Goal: Check status: Check status

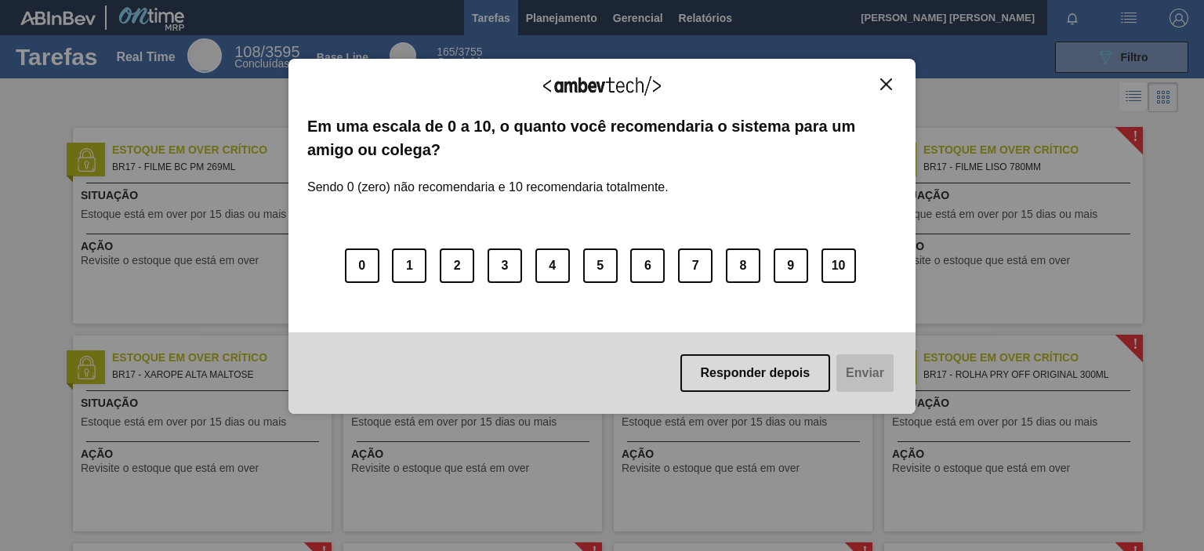
click at [888, 85] on img "Close" at bounding box center [887, 84] width 12 height 12
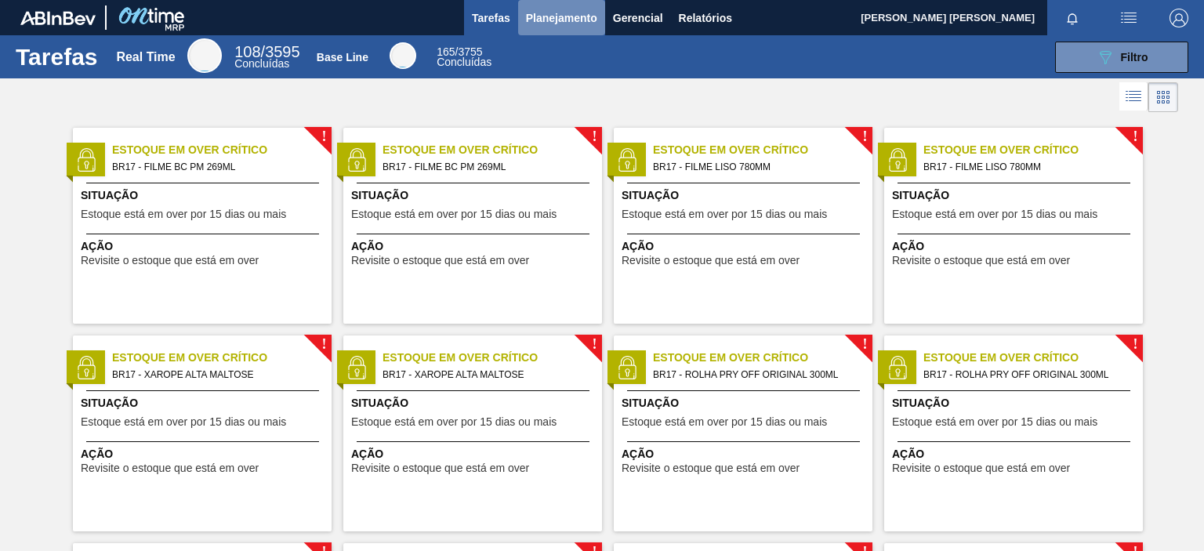
click at [555, 24] on span "Planejamento" at bounding box center [561, 18] width 71 height 19
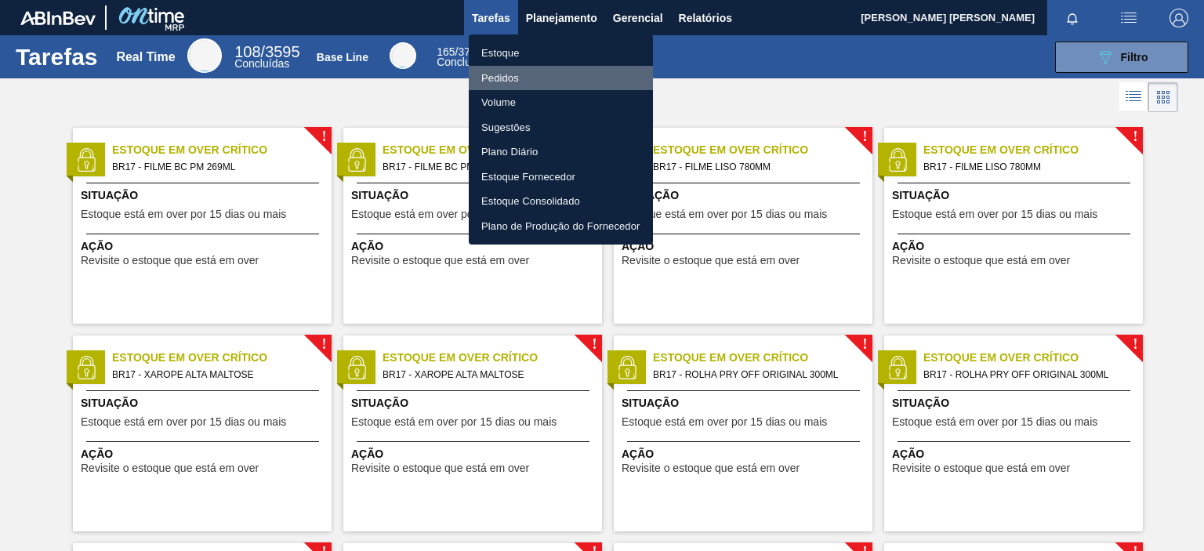
click at [496, 76] on li "Pedidos" at bounding box center [561, 78] width 184 height 25
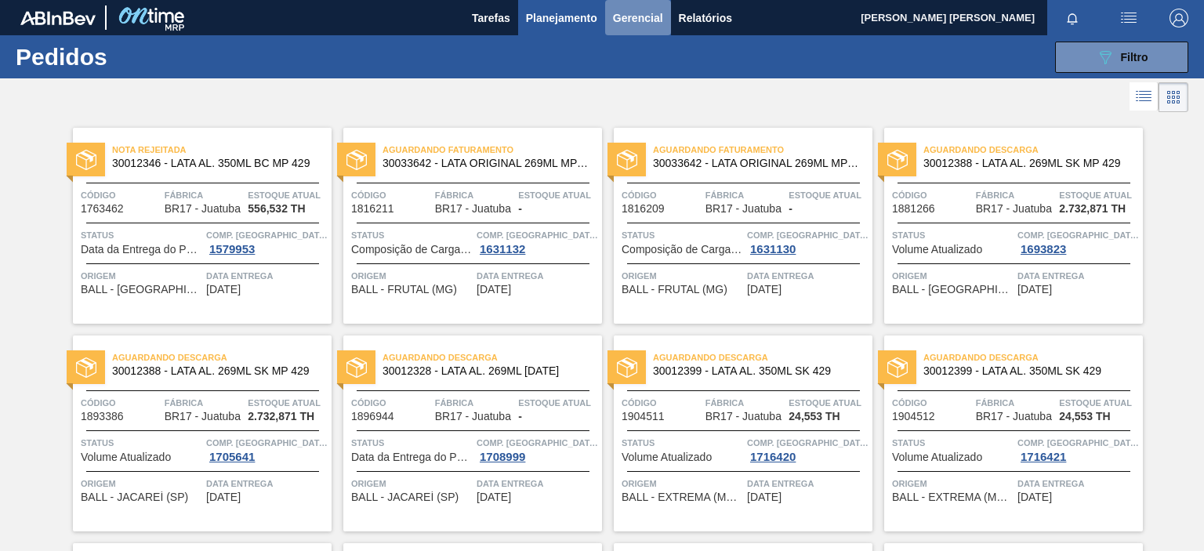
click at [637, 20] on span "Gerencial" at bounding box center [638, 18] width 50 height 19
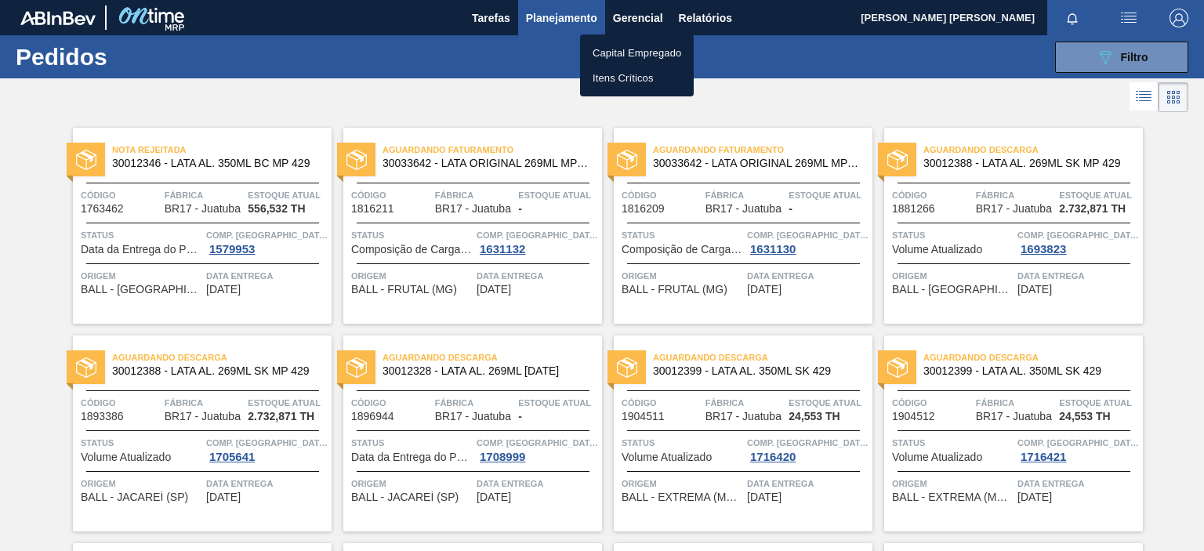
click at [597, 19] on div at bounding box center [602, 275] width 1204 height 551
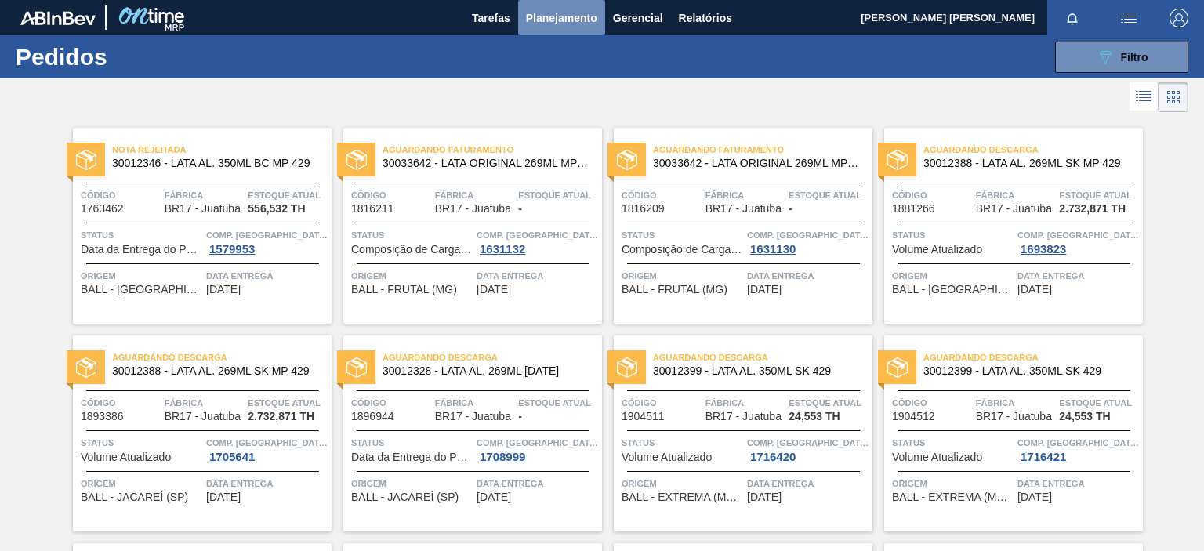
click at [582, 16] on span "Planejamento" at bounding box center [561, 18] width 71 height 19
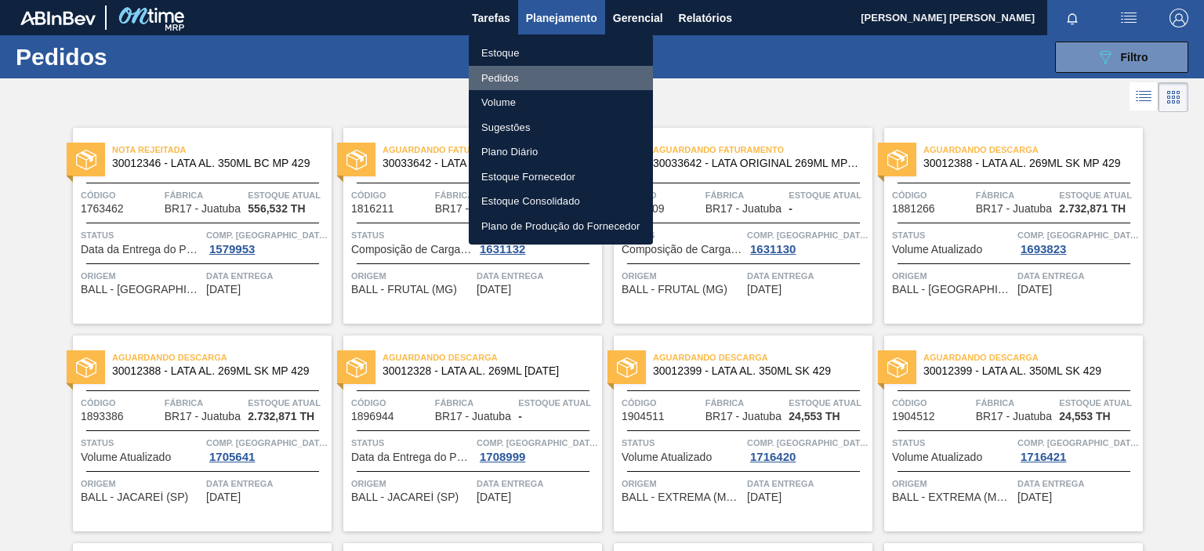
click at [500, 78] on li "Pedidos" at bounding box center [561, 78] width 184 height 25
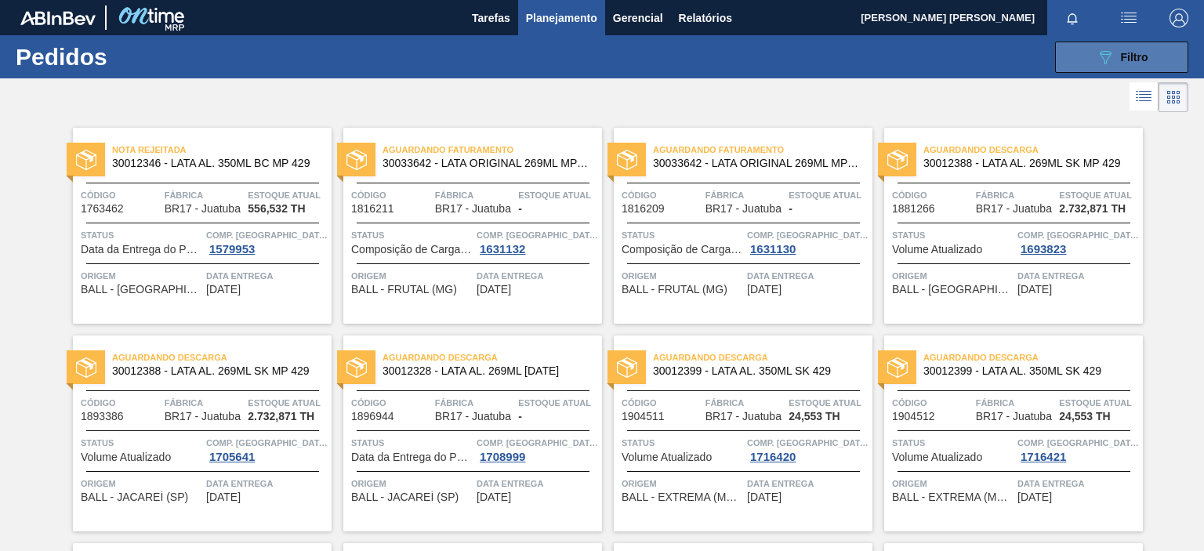
click at [1127, 63] on span "Filtro" at bounding box center [1134, 57] width 27 height 13
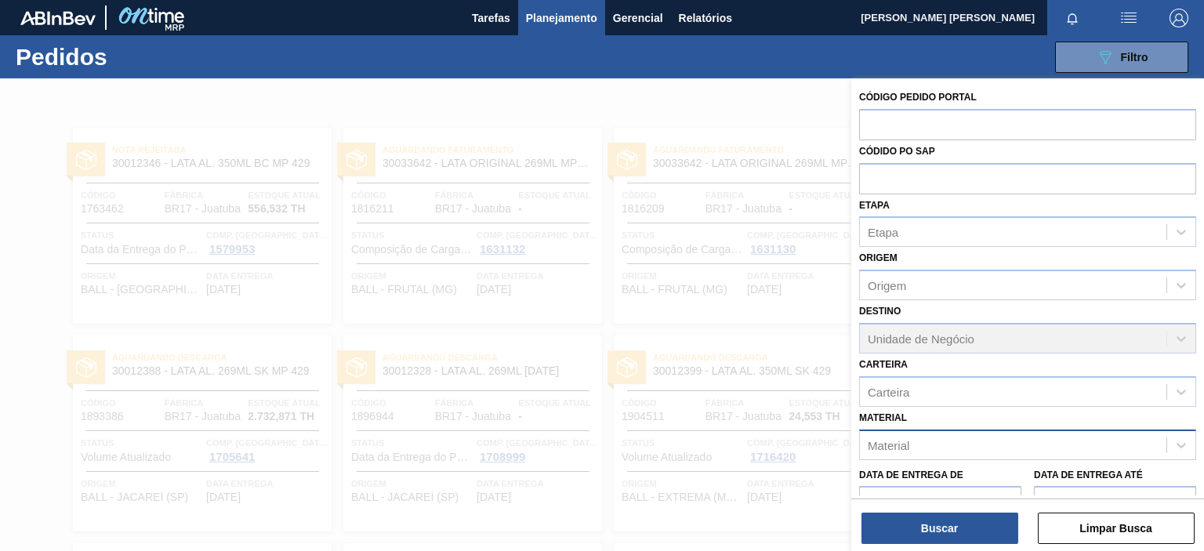
click at [1007, 447] on div "Material" at bounding box center [1013, 445] width 307 height 23
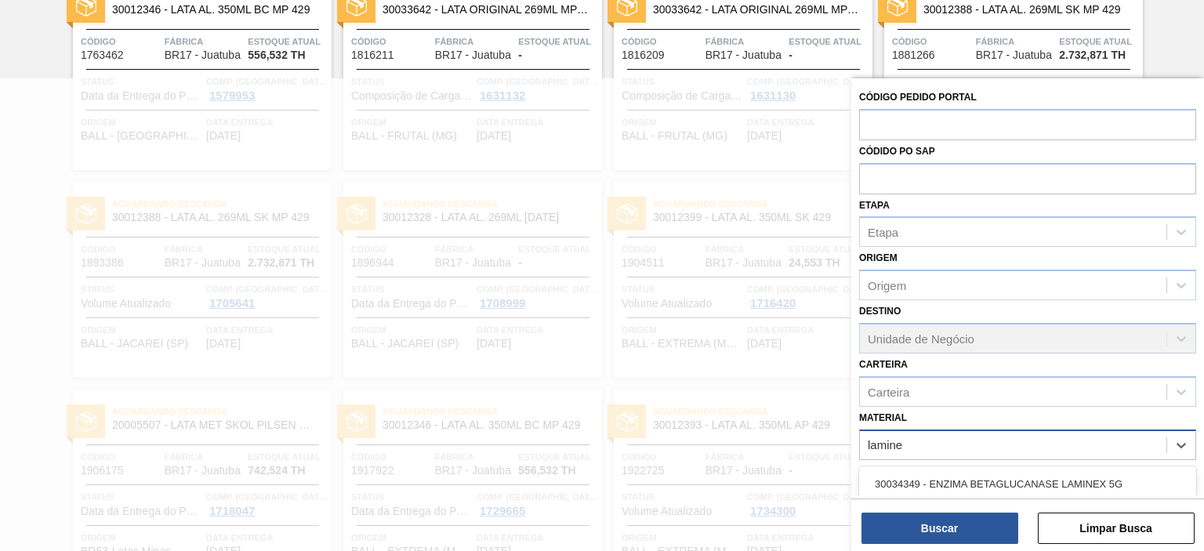
type input "laminex"
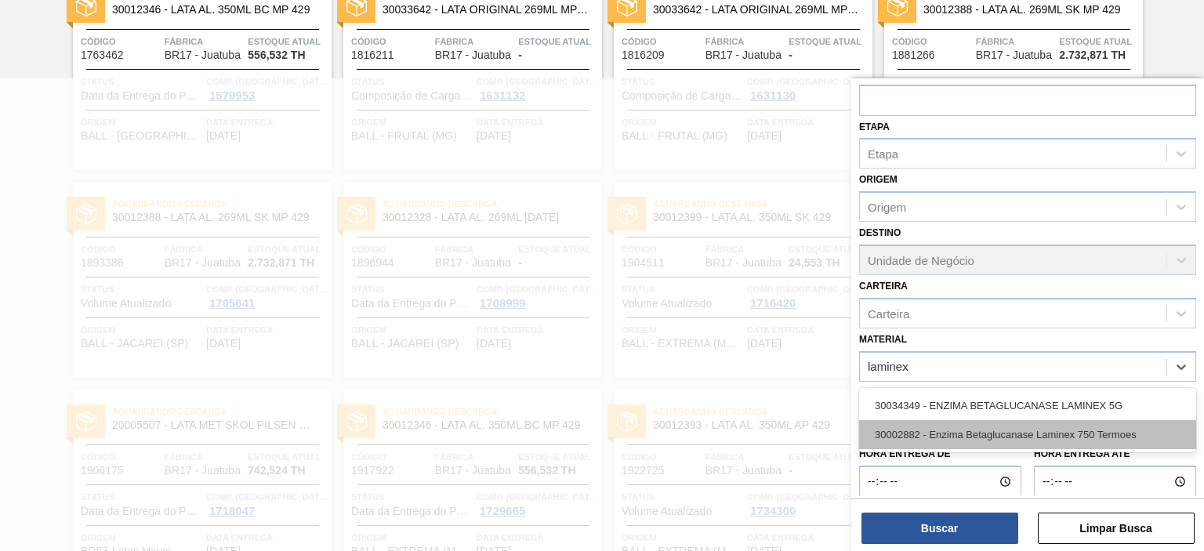
click at [1022, 425] on div "30002882 - Enzima Betaglucanase Laminex 750 Termoes" at bounding box center [1027, 434] width 337 height 29
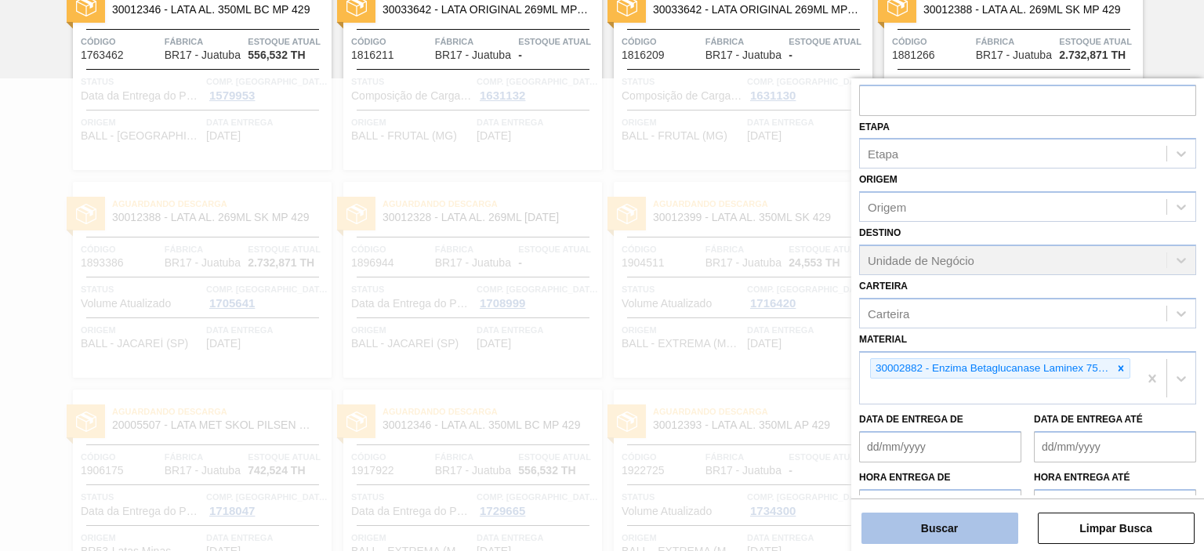
click at [1001, 528] on button "Buscar" at bounding box center [940, 528] width 157 height 31
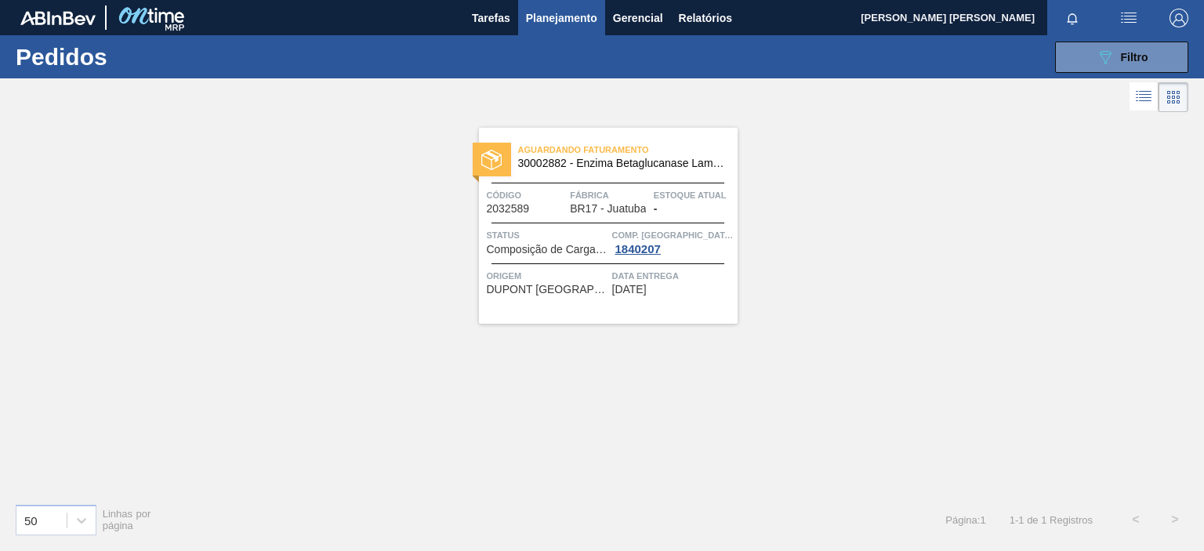
scroll to position [0, 0]
click at [697, 290] on div "Data entrega 25/09/2025" at bounding box center [673, 281] width 122 height 27
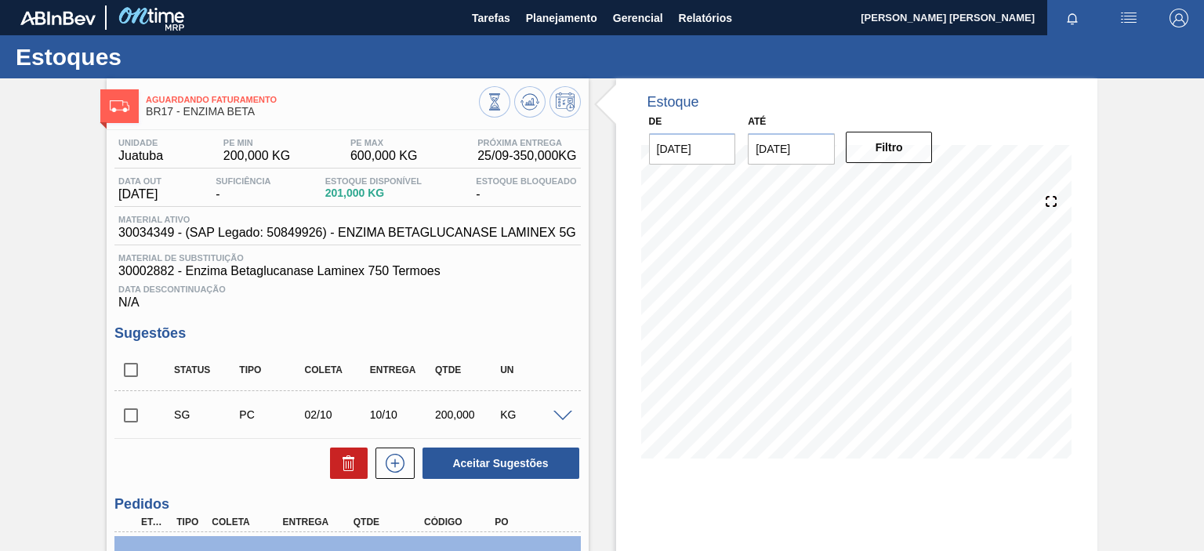
scroll to position [157, 0]
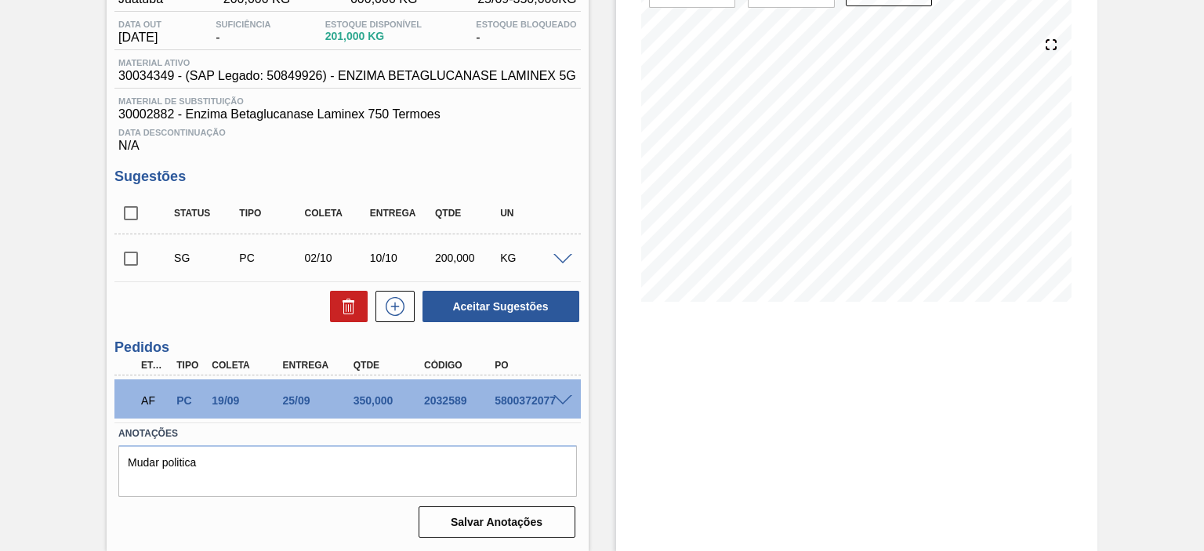
click at [565, 399] on span at bounding box center [563, 401] width 19 height 12
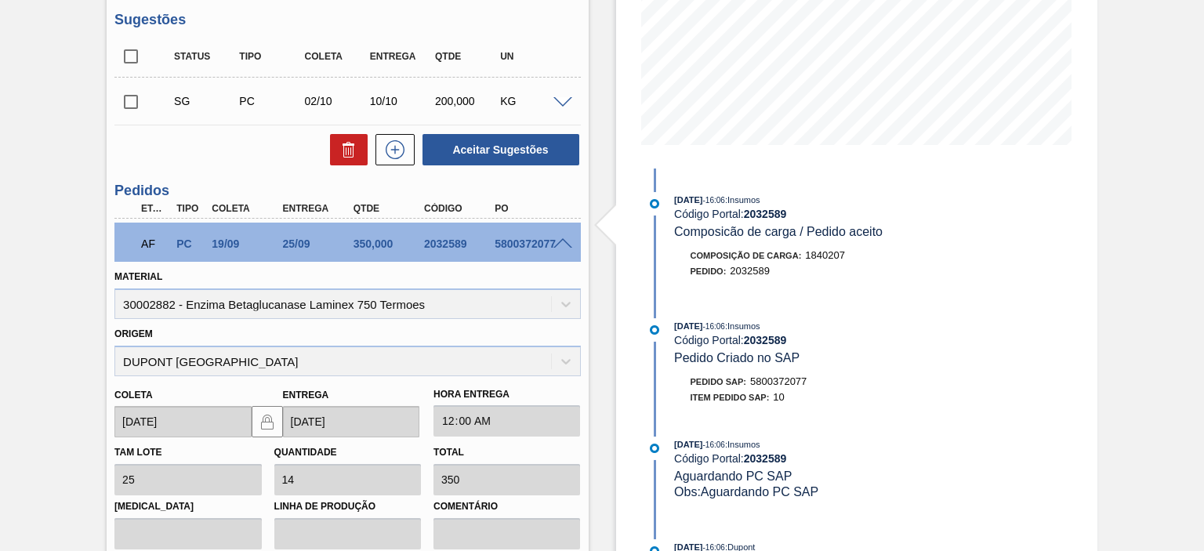
scroll to position [536, 0]
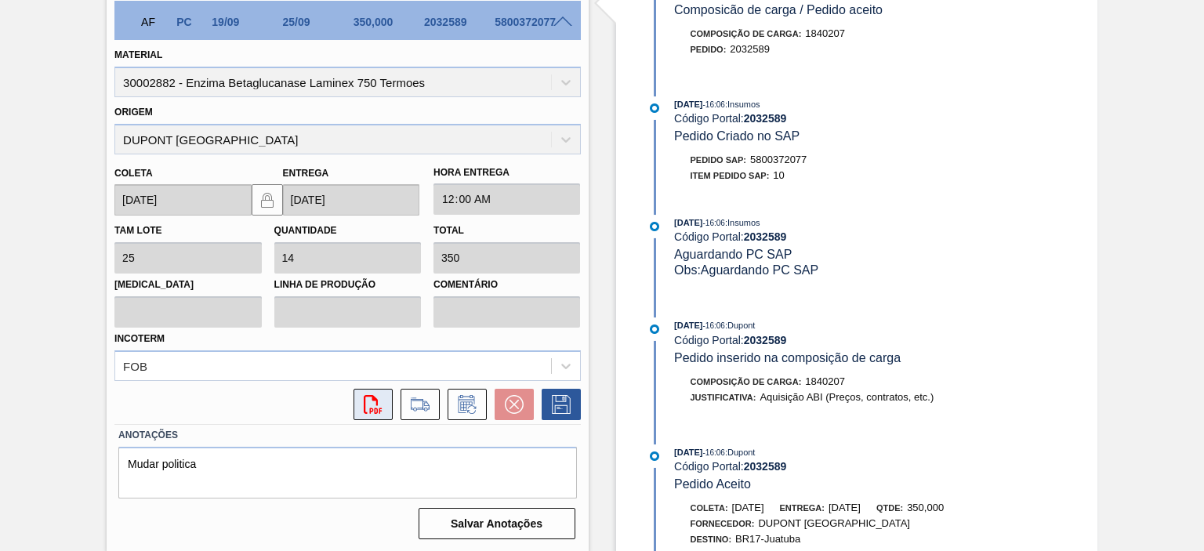
click at [367, 404] on icon "svg{fill:#ff0000}" at bounding box center [373, 404] width 19 height 19
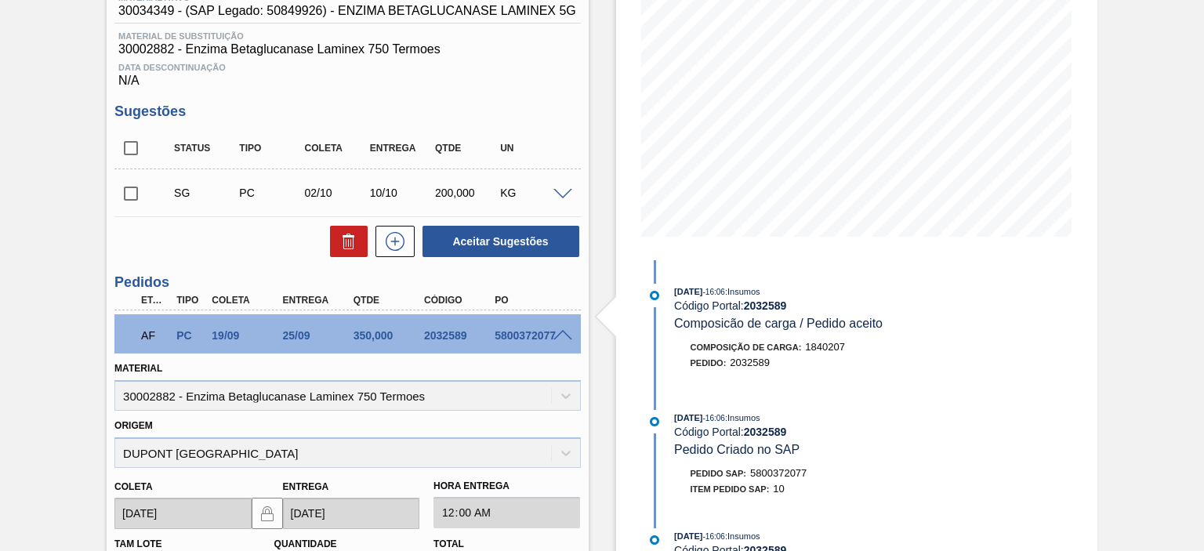
scroll to position [0, 0]
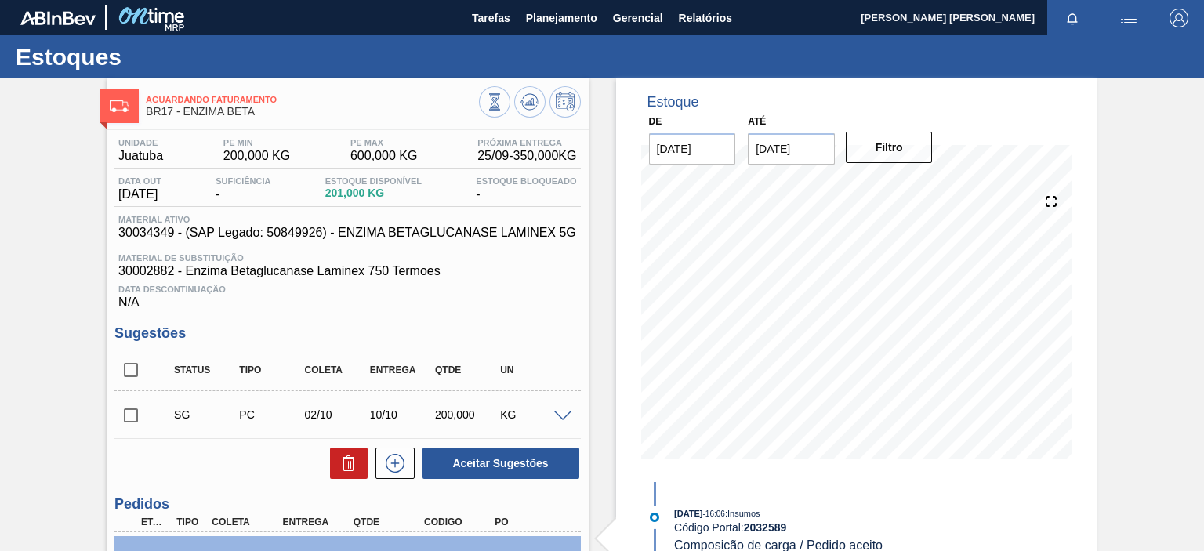
click at [177, 231] on span "30034349 - (SAP Legado: 50849926) - ENZIMA BETAGLUCANASE LAMINEX 5G" at bounding box center [347, 233] width 458 height 14
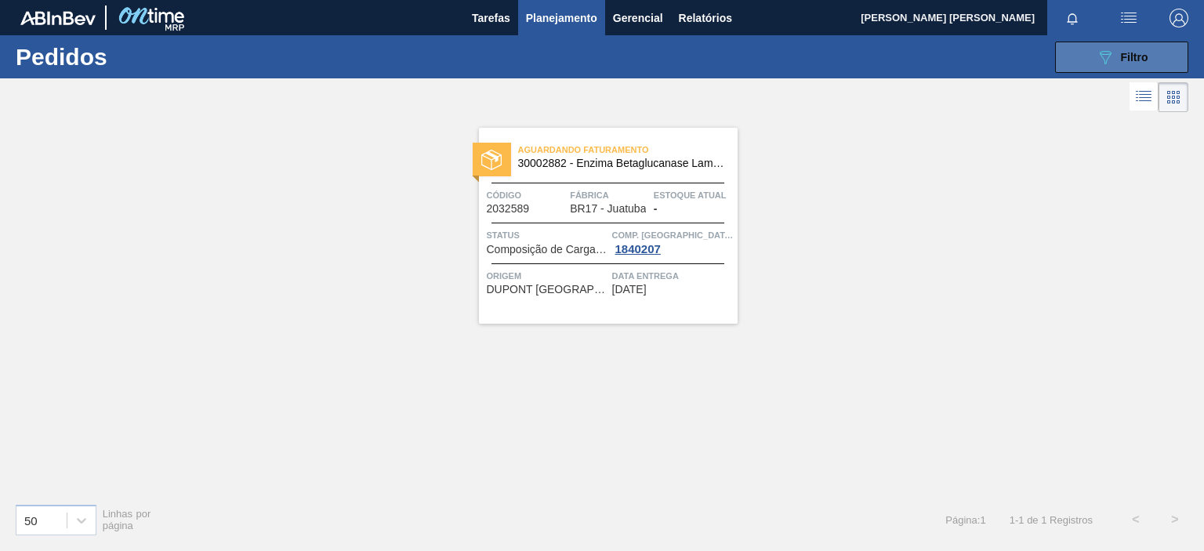
click at [1129, 44] on button "089F7B8B-B2A5-4AFE-B5C0-19BA573D28AC Filtro" at bounding box center [1121, 57] width 133 height 31
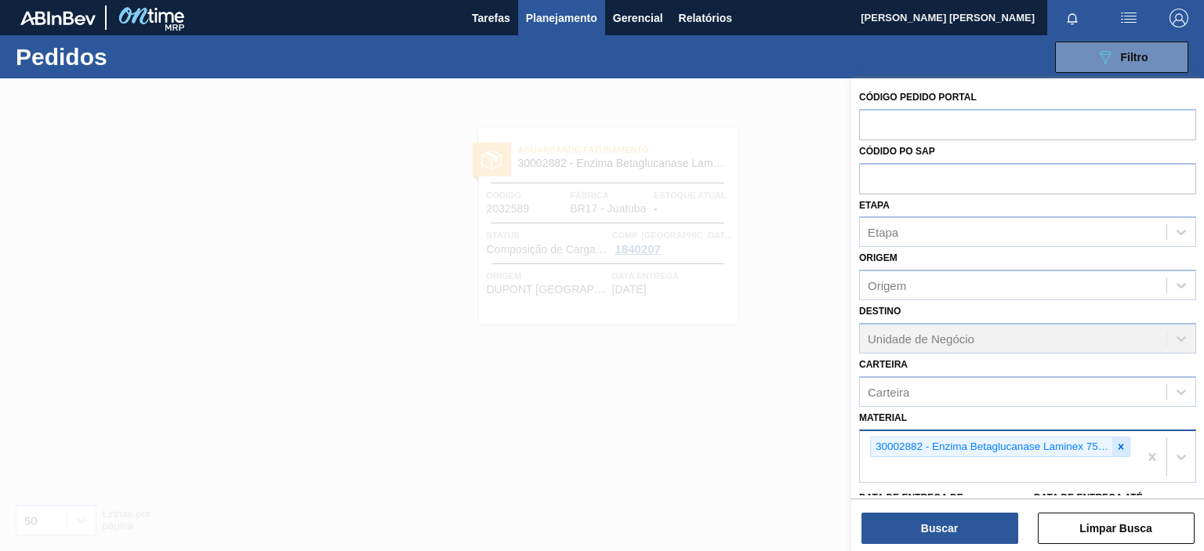
click at [1125, 439] on div at bounding box center [1121, 448] width 17 height 20
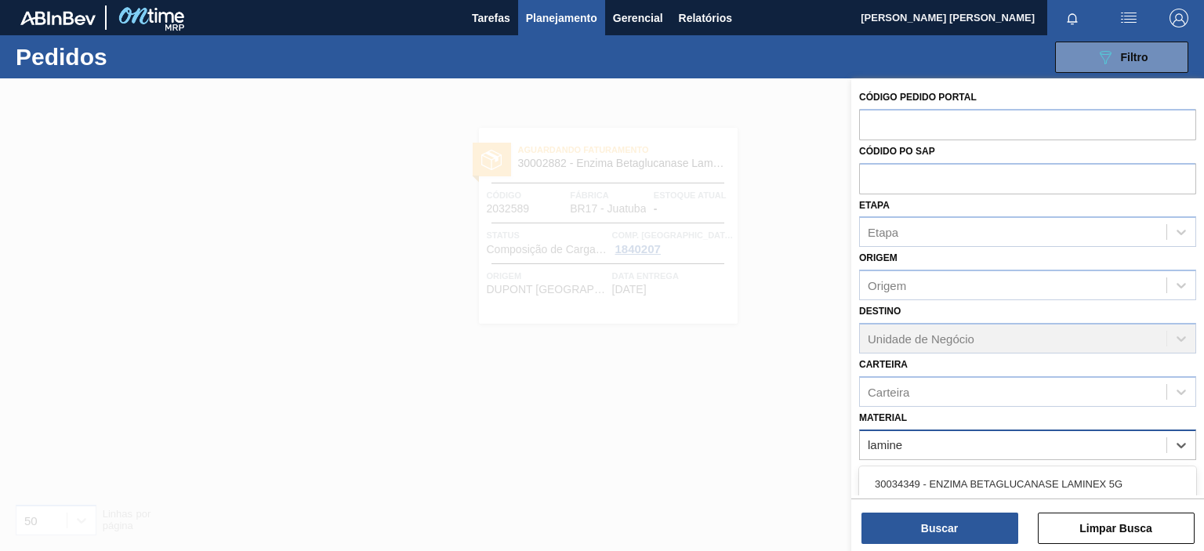
type input "laminex"
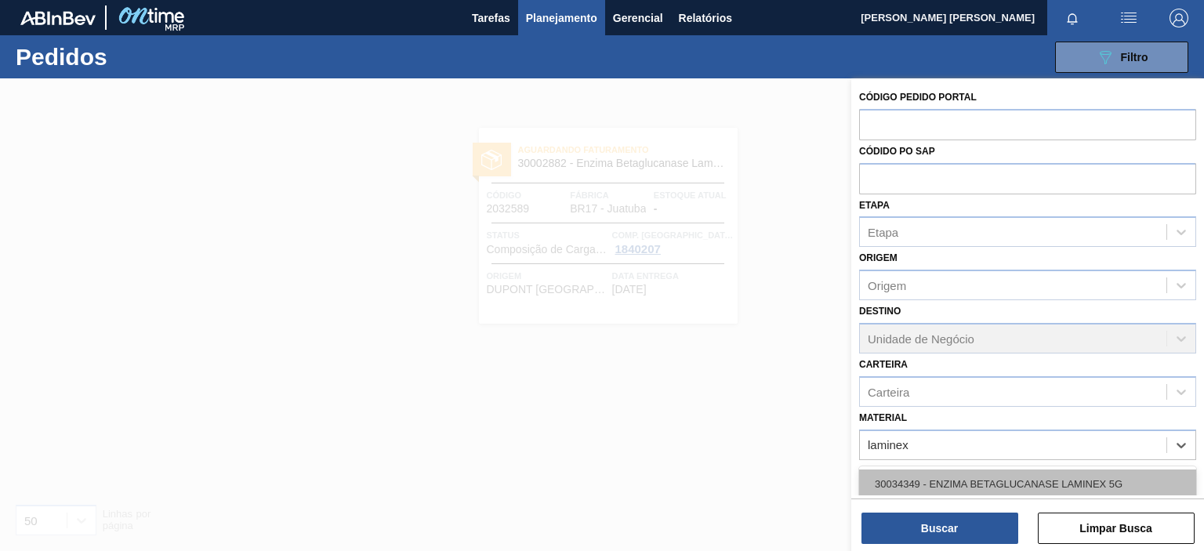
click at [1098, 478] on div "30034349 - ENZIMA BETAGLUCANASE LAMINEX 5G" at bounding box center [1027, 484] width 337 height 29
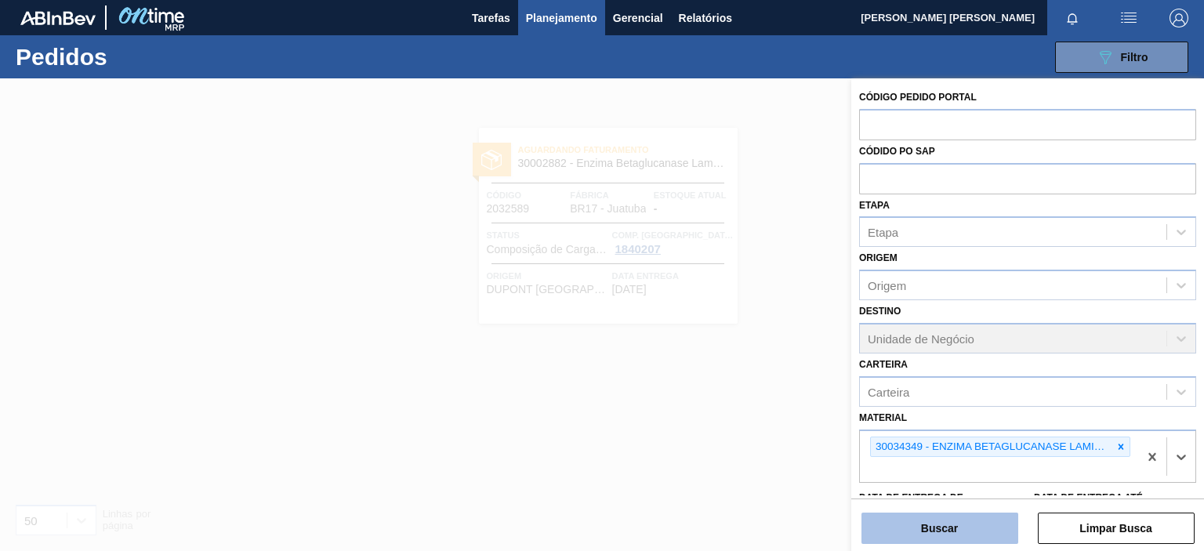
click at [988, 528] on button "Buscar" at bounding box center [940, 528] width 157 height 31
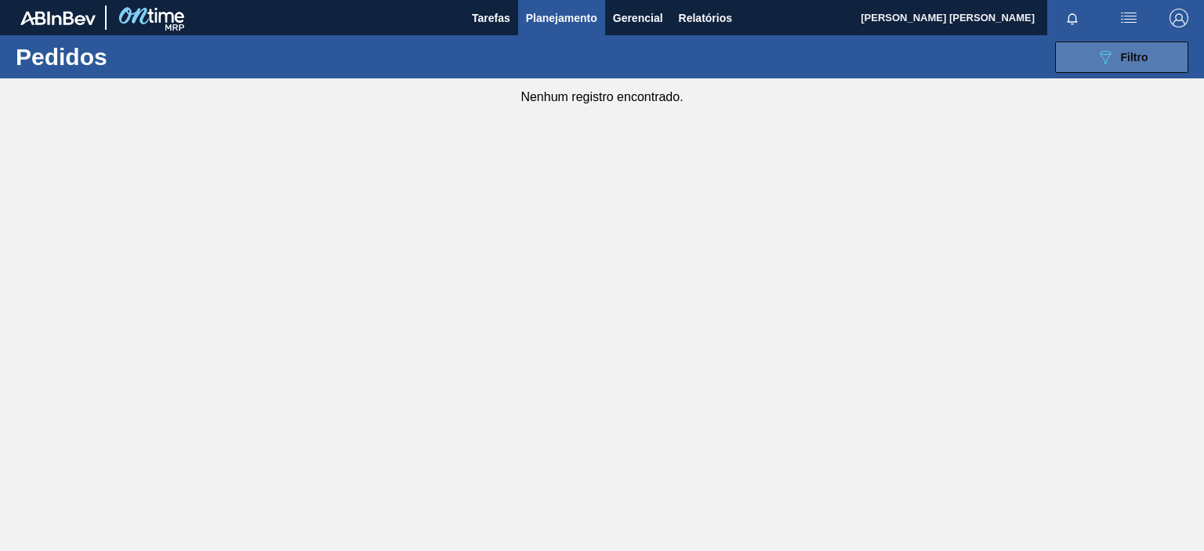
click at [1119, 56] on div "089F7B8B-B2A5-4AFE-B5C0-19BA573D28AC Filtro" at bounding box center [1122, 57] width 53 height 19
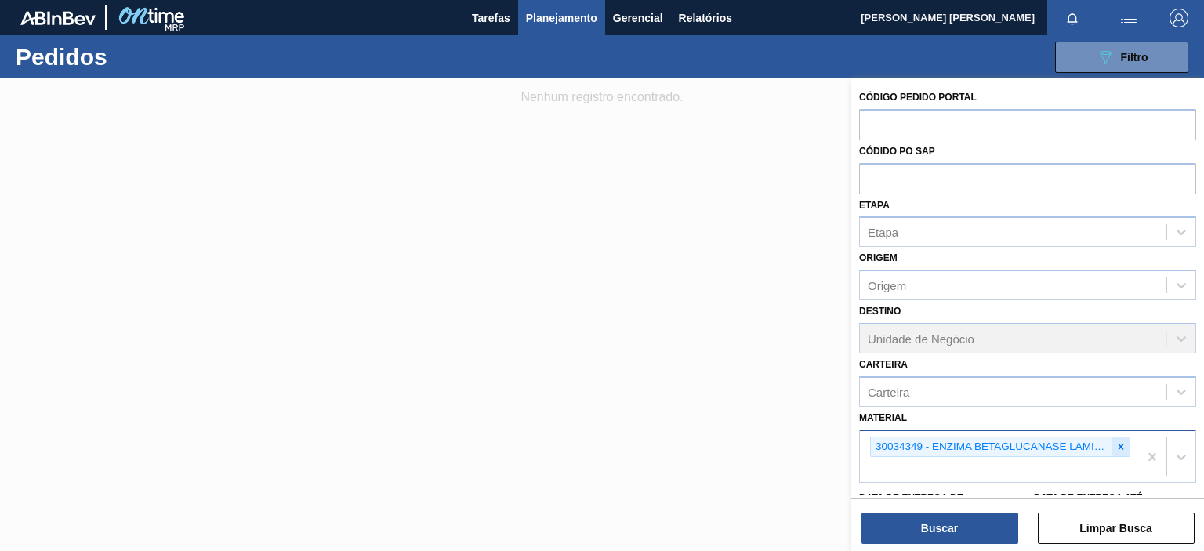
click at [1116, 442] on icon at bounding box center [1121, 446] width 11 height 11
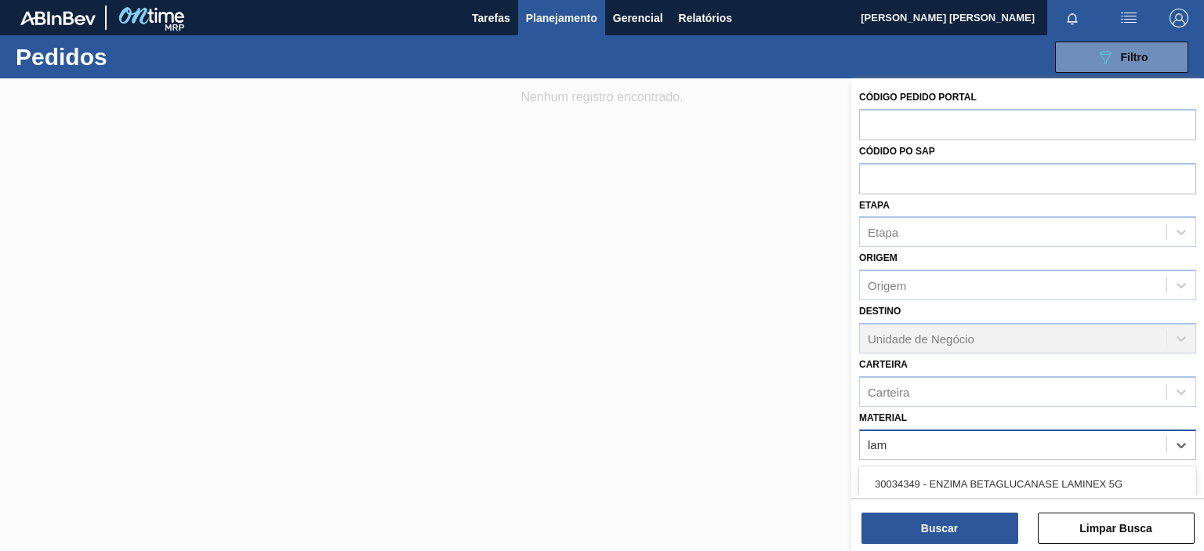
type input "lami"
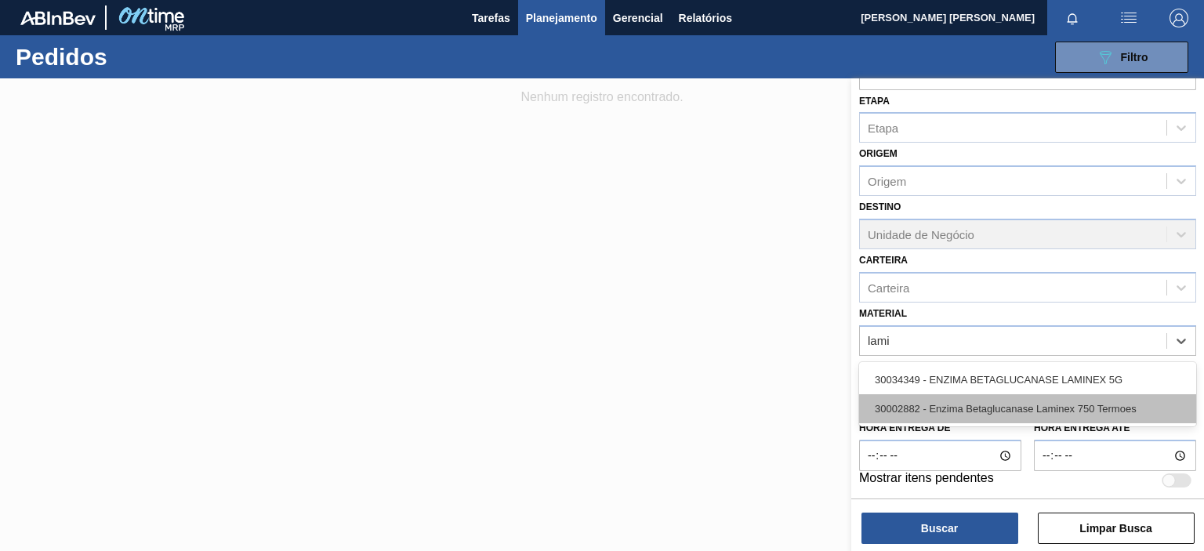
click at [1019, 406] on div "30002882 - Enzima Betaglucanase Laminex 750 Termoes" at bounding box center [1027, 408] width 337 height 29
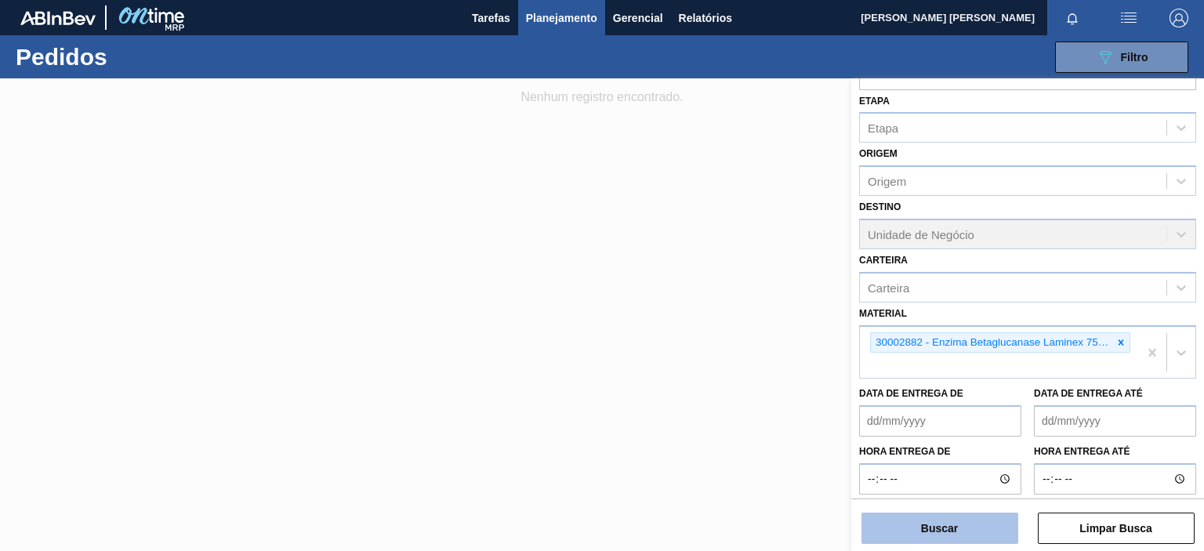
click at [980, 519] on button "Buscar" at bounding box center [940, 528] width 157 height 31
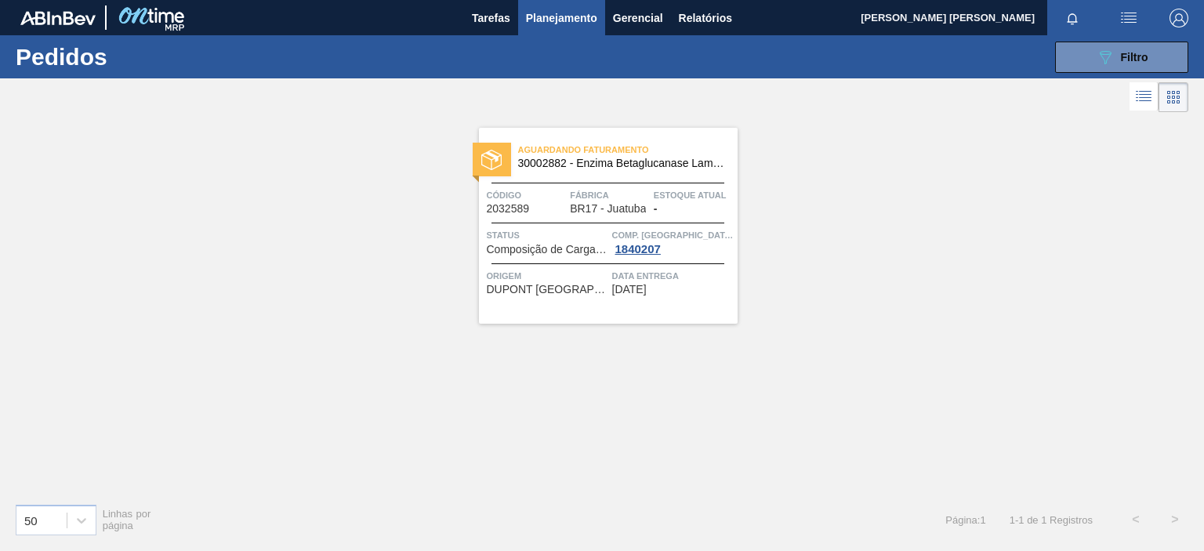
click at [554, 290] on span "DUPONT BRASIL" at bounding box center [548, 290] width 122 height 12
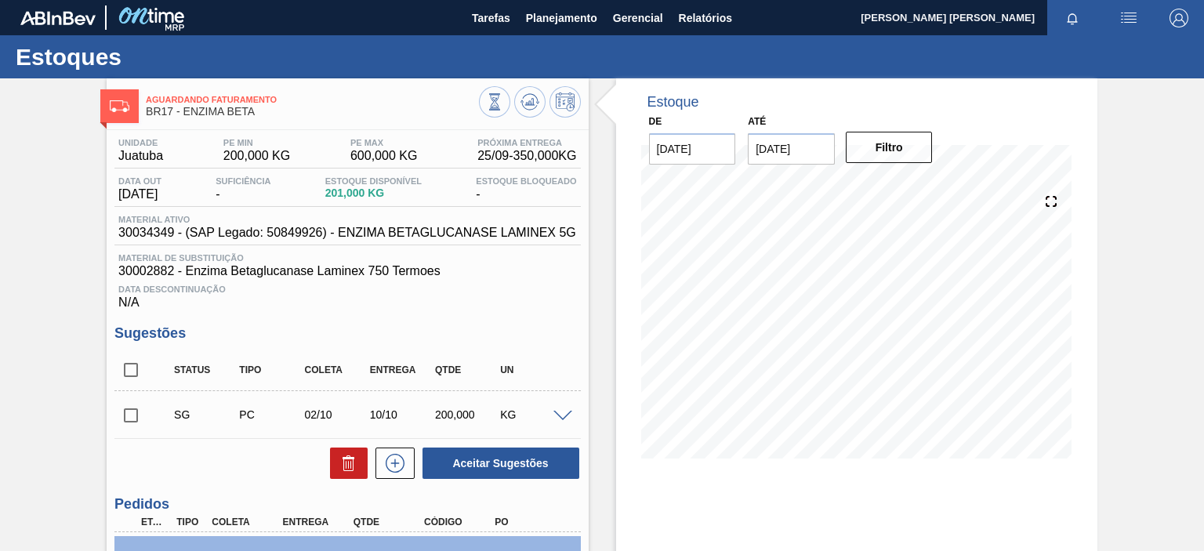
scroll to position [157, 0]
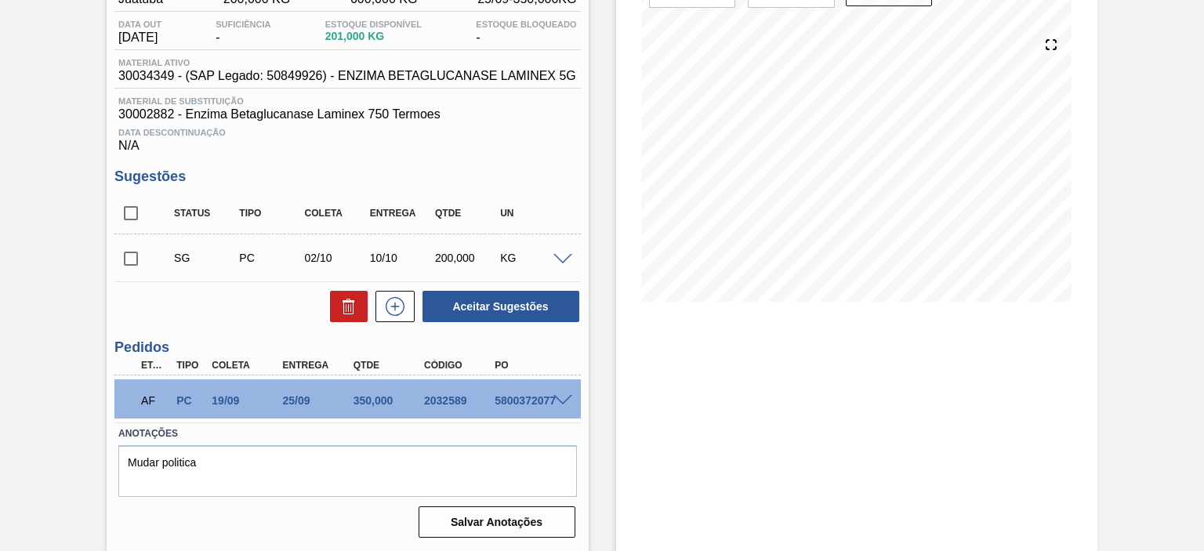
click at [560, 261] on span at bounding box center [563, 260] width 19 height 12
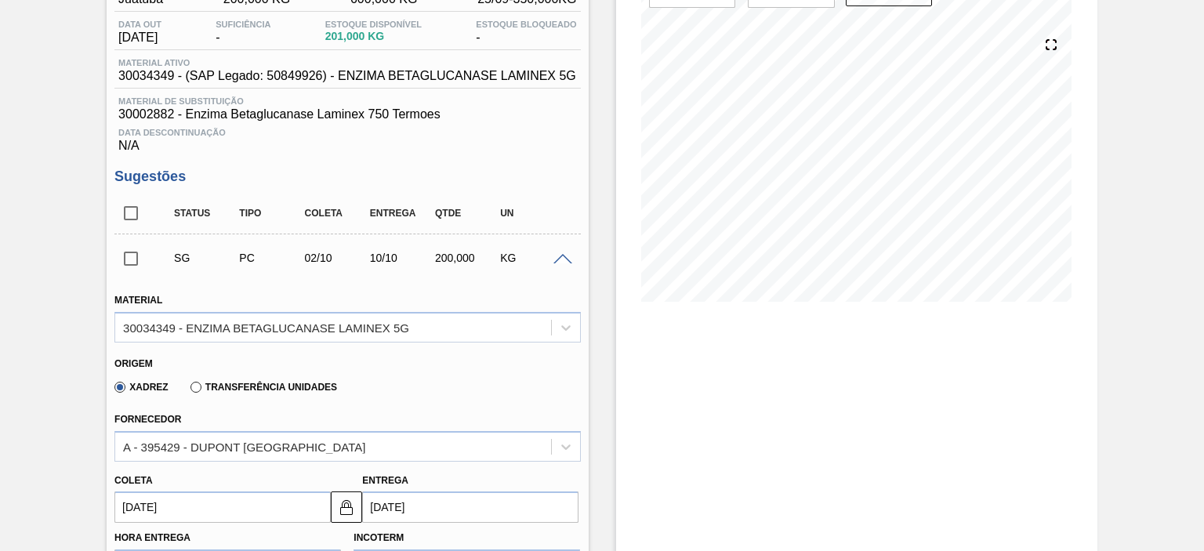
click at [560, 261] on span at bounding box center [563, 260] width 19 height 12
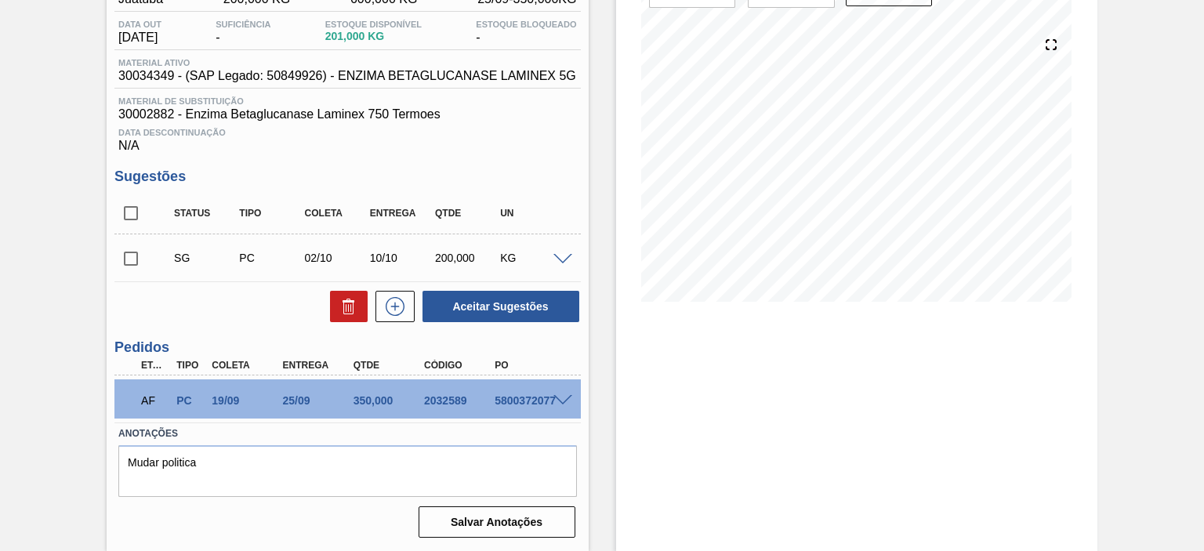
click at [521, 399] on div "5800372077" at bounding box center [530, 400] width 78 height 13
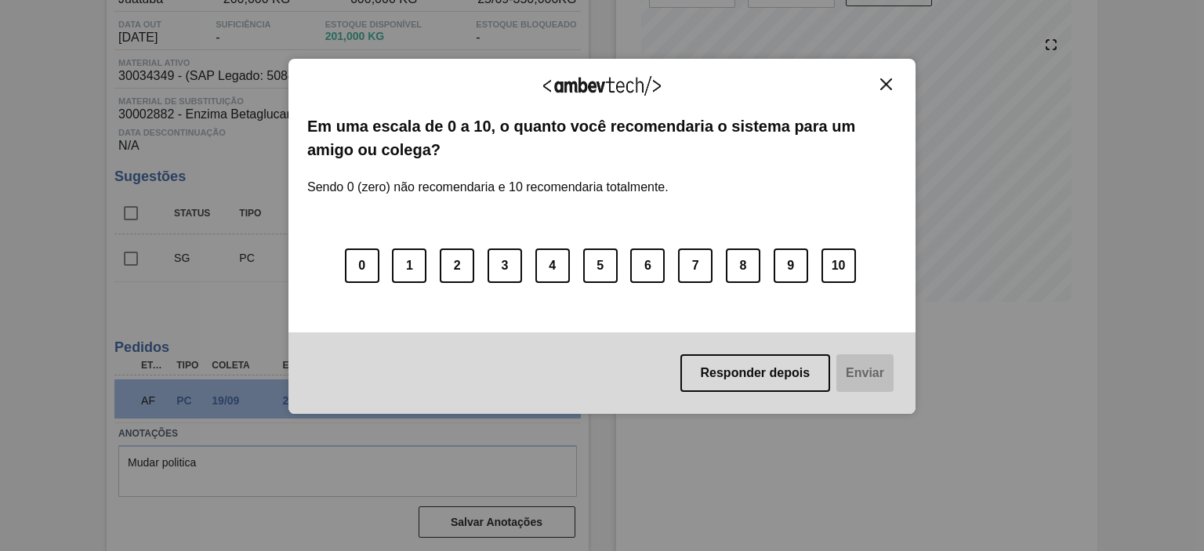
click at [881, 82] on img "Close" at bounding box center [887, 84] width 12 height 12
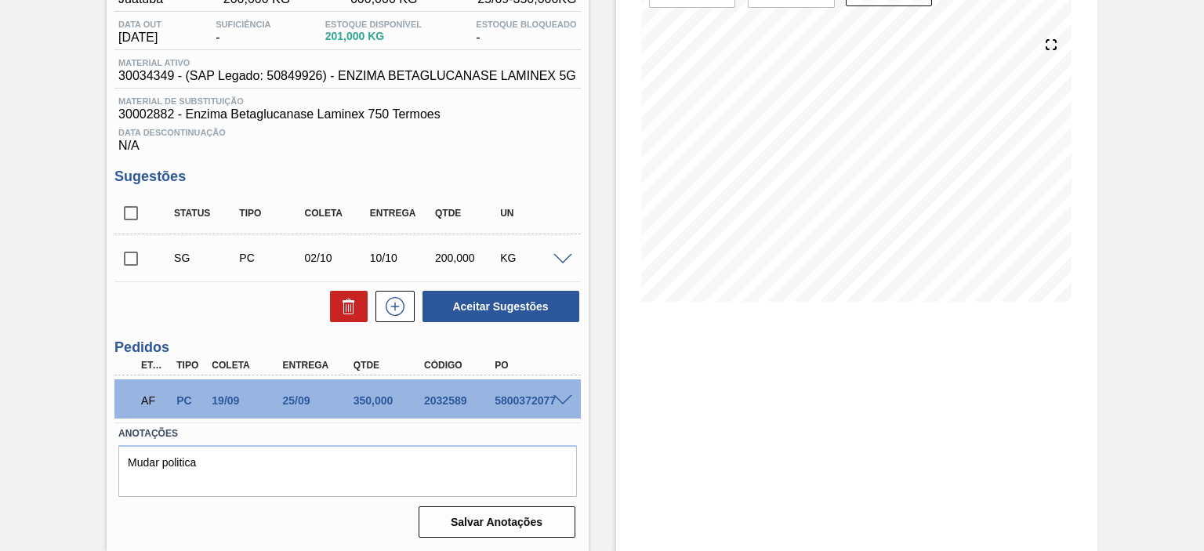
click at [565, 401] on span at bounding box center [563, 401] width 19 height 12
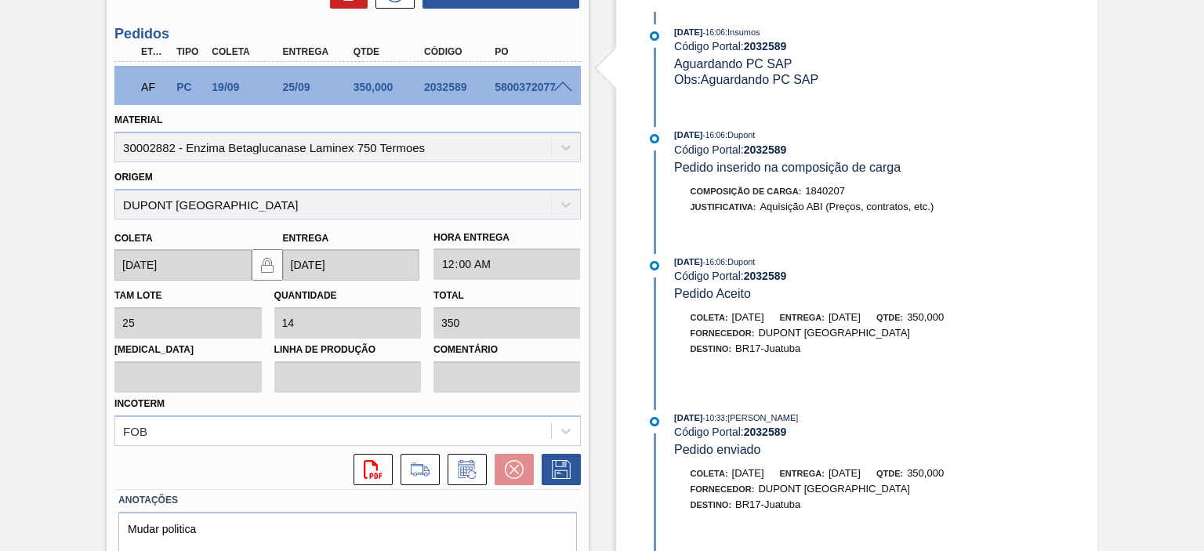
scroll to position [536, 0]
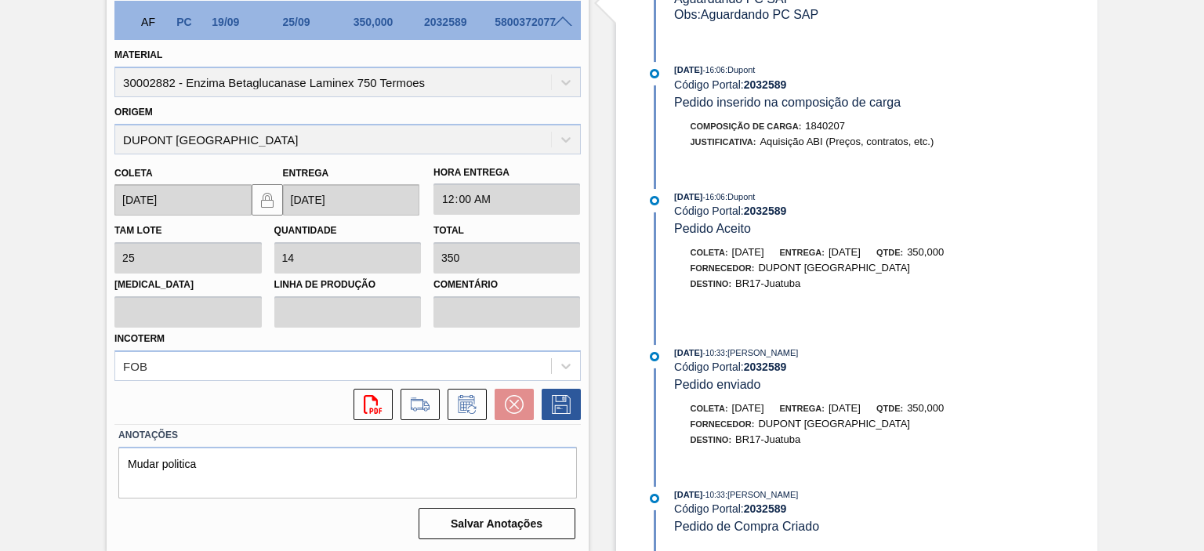
click at [798, 490] on span ": JULIA SILVA DE ALMEIDA" at bounding box center [762, 494] width 74 height 9
click at [799, 492] on span ": JULIA SILVA DE ALMEIDA" at bounding box center [762, 494] width 74 height 9
click at [931, 475] on div "17/09/2025 - 16:06 : Insumos Código Portal: 2032589 Composicão de carga / Pedid…" at bounding box center [846, 249] width 404 height 605
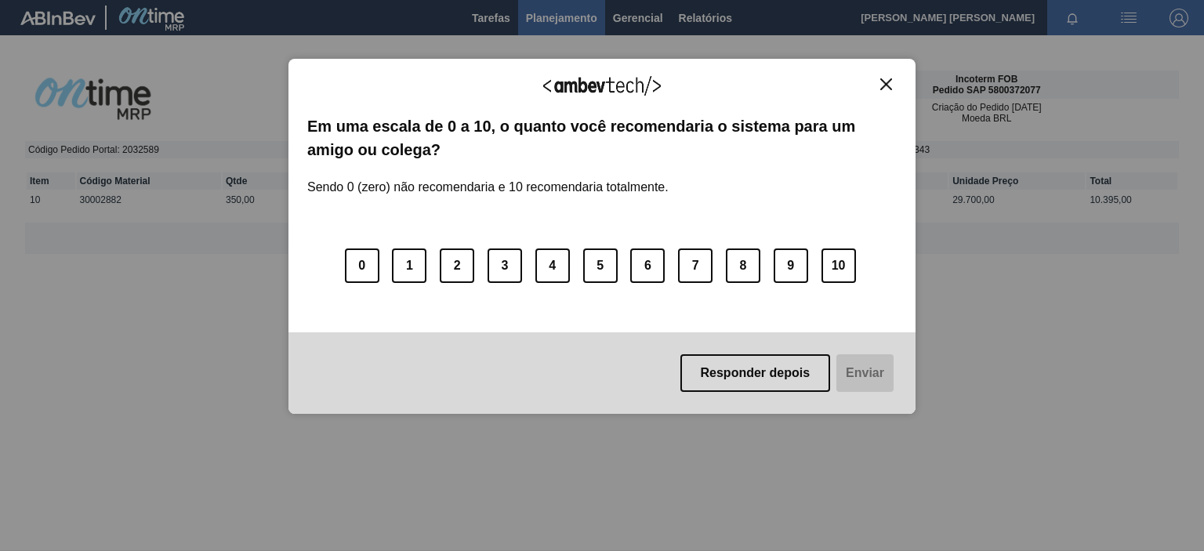
click at [895, 76] on div "Agradecemos seu feedback! Em uma escala de 0 a 10, o quanto você recomendaria o…" at bounding box center [602, 237] width 627 height 356
click at [881, 80] on img "Close" at bounding box center [887, 84] width 12 height 12
